Goal: Transaction & Acquisition: Obtain resource

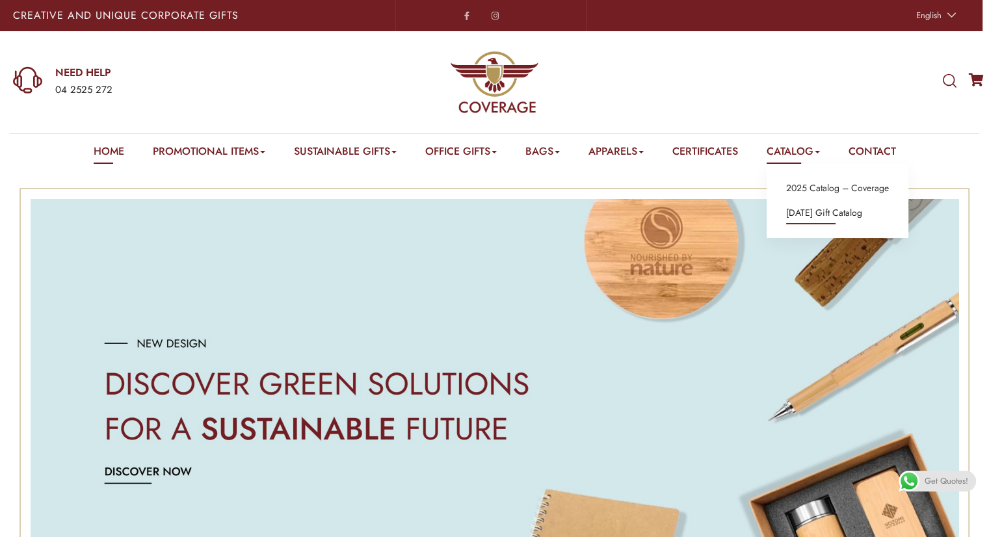
click at [804, 211] on link "[DATE] Gift Catalog" at bounding box center [824, 213] width 76 height 17
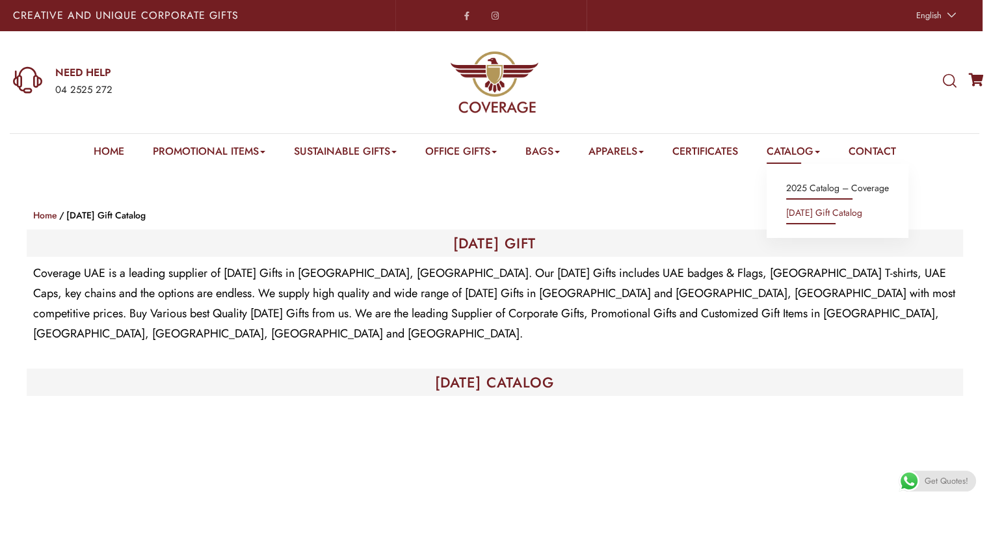
click at [811, 186] on link "2025 Catalog – Coverage" at bounding box center [837, 188] width 103 height 17
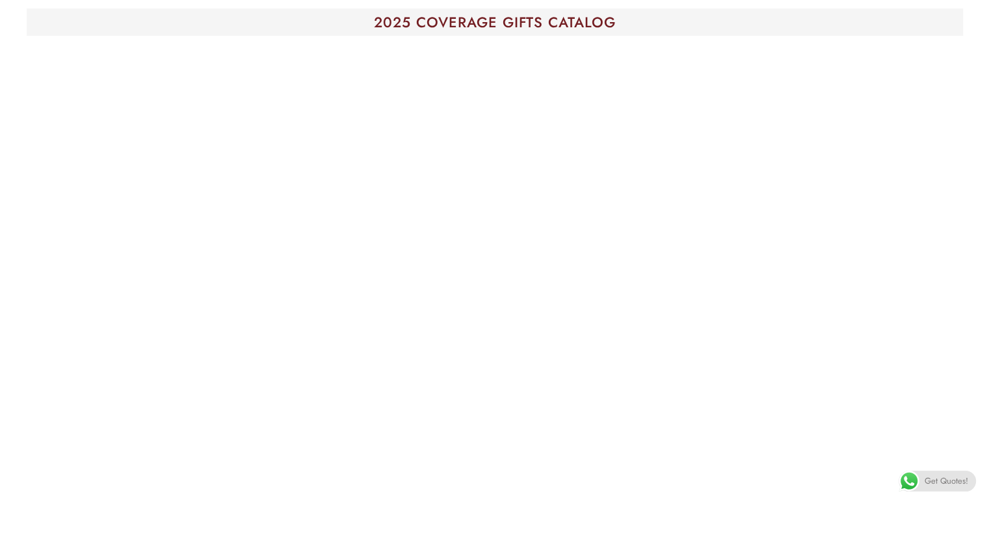
scroll to position [260, 0]
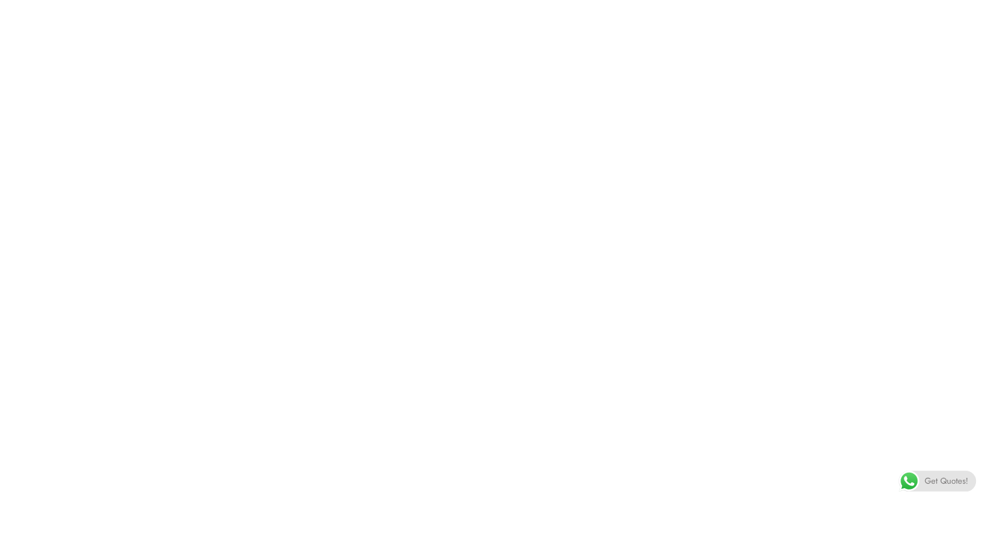
click at [921, 476] on div "Get Quotes!" at bounding box center [937, 481] width 77 height 21
